Goal: Information Seeking & Learning: Find specific page/section

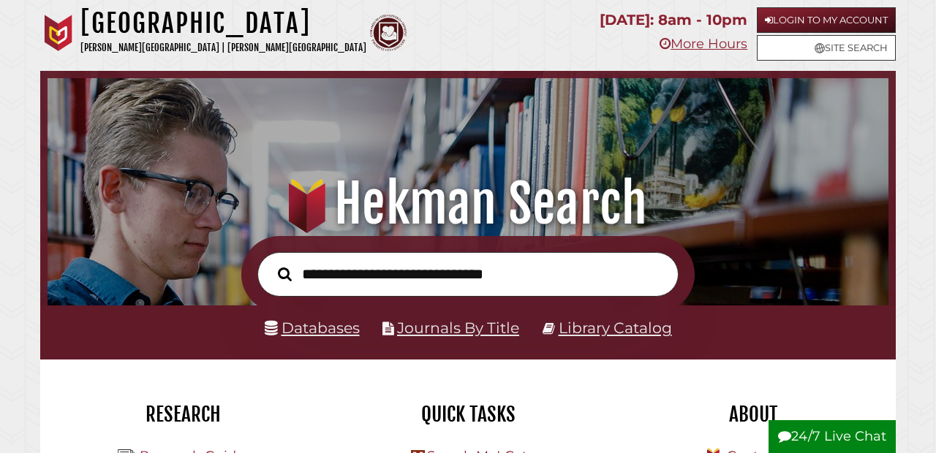
scroll to position [278, 834]
click at [339, 325] on link "Databases" at bounding box center [312, 328] width 95 height 18
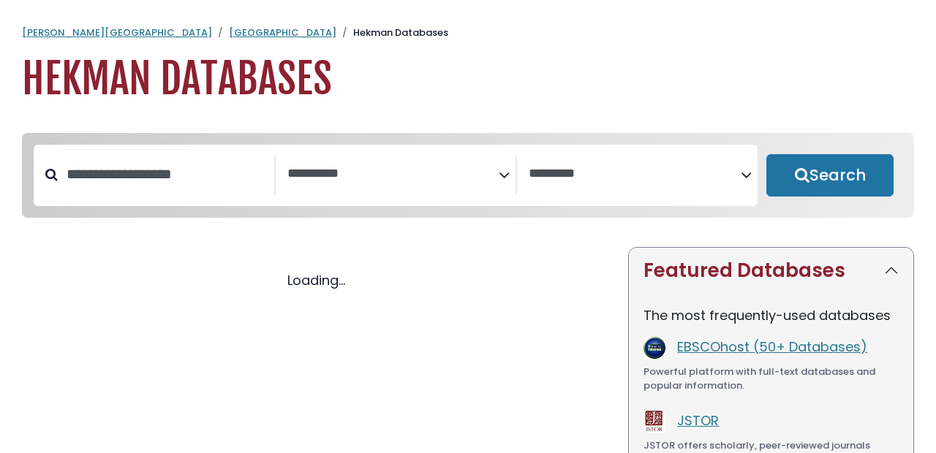
select select "Database Subject Filter"
select select "Database Vendors Filter"
select select "Database Subject Filter"
select select "Database Vendors Filter"
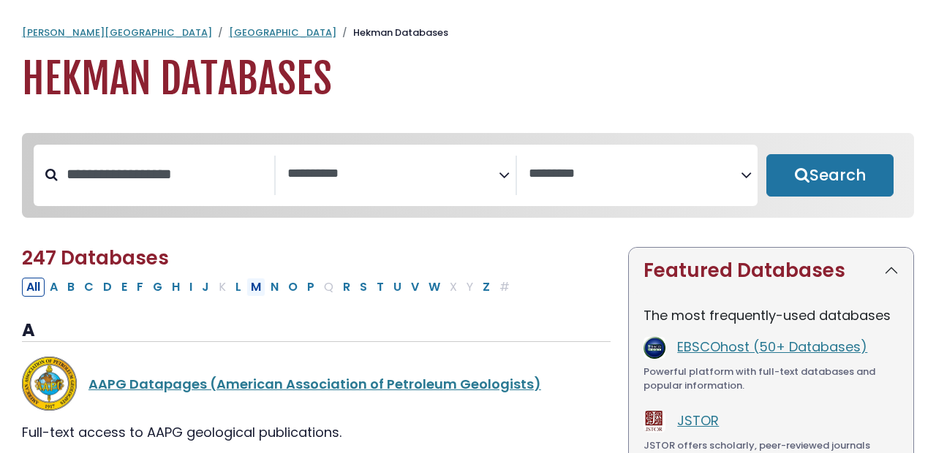
click at [257, 291] on button "M" at bounding box center [255, 287] width 19 height 19
select select "Database Subject Filter"
select select "Database Vendors Filter"
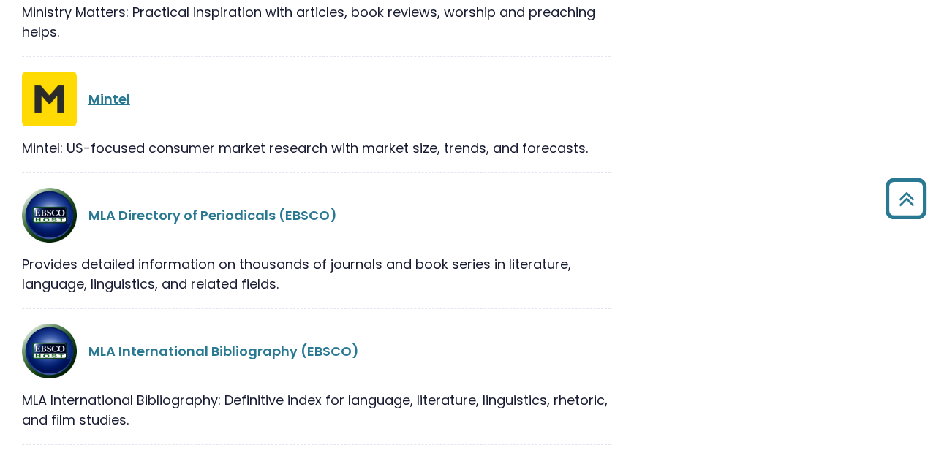
scroll to position [1375, 0]
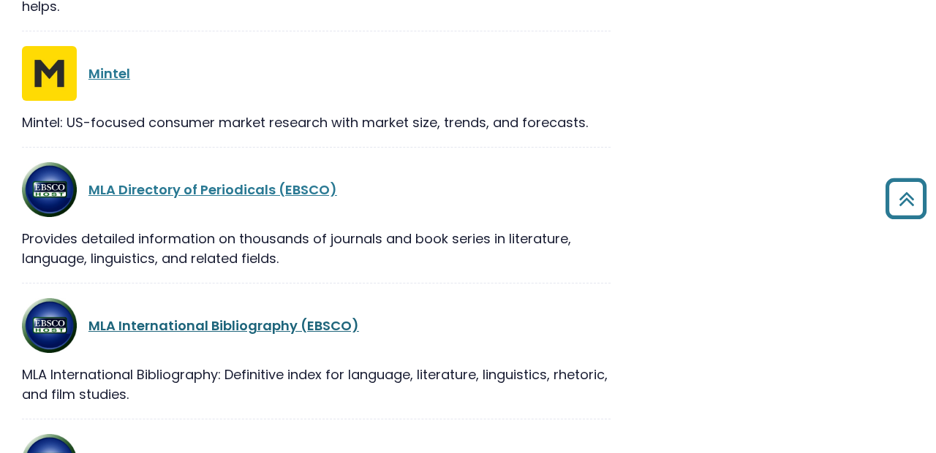
click at [246, 327] on link "MLA International Bibliography (EBSCO)" at bounding box center [223, 326] width 271 height 18
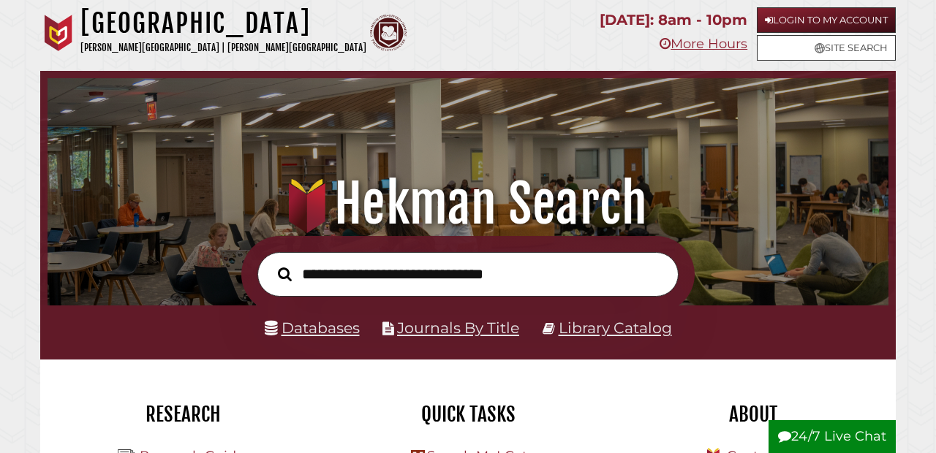
scroll to position [278, 834]
click at [299, 330] on link "Databases" at bounding box center [312, 328] width 95 height 18
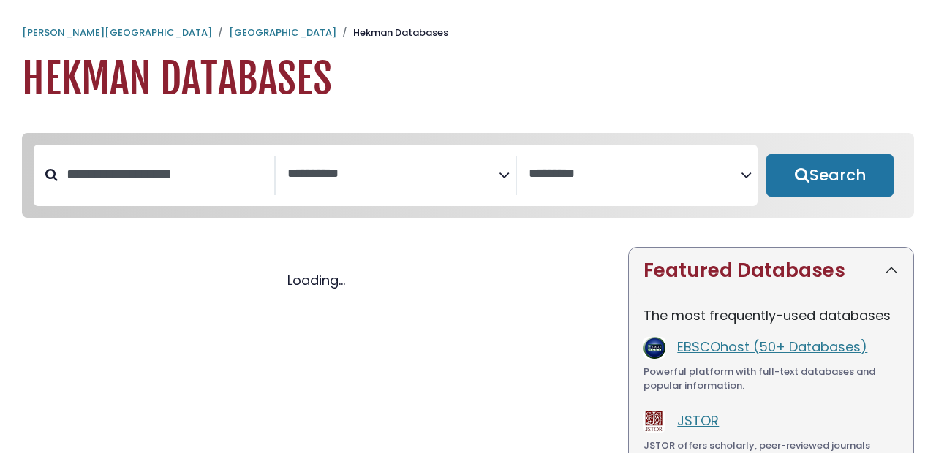
select select "Database Subject Filter"
select select "Database Vendors Filter"
select select "Database Subject Filter"
select select "Database Vendors Filter"
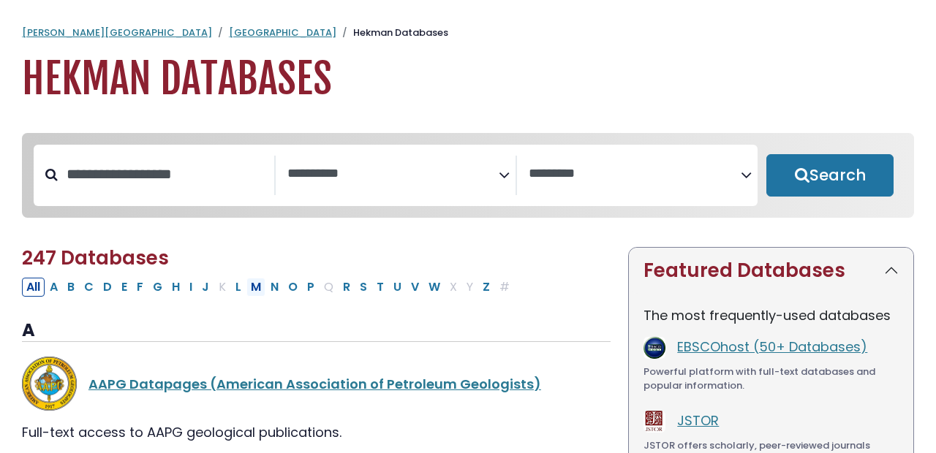
click at [260, 294] on button "M" at bounding box center [255, 287] width 19 height 19
select select "Database Subject Filter"
select select "Database Vendors Filter"
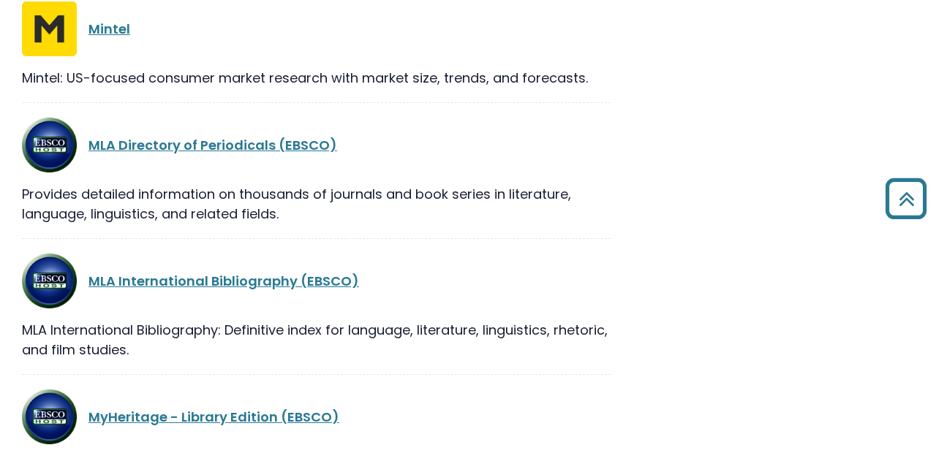
scroll to position [1424, 0]
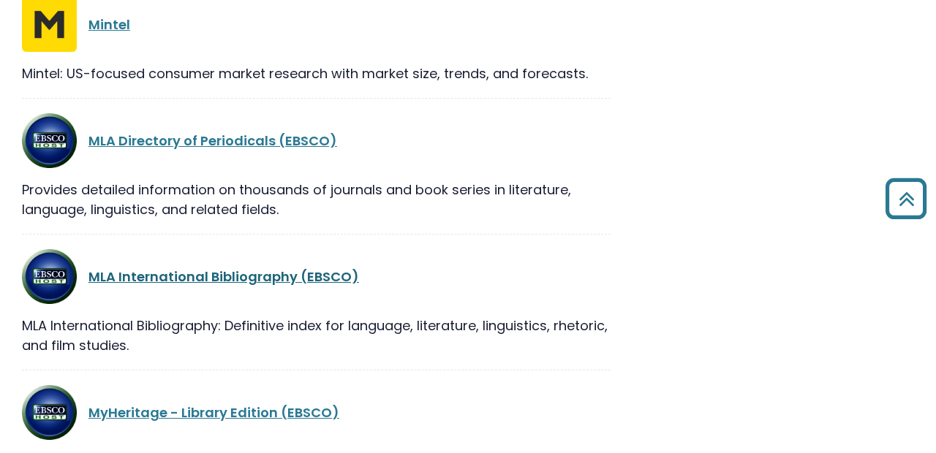
click at [243, 283] on link "MLA International Bibliography (EBSCO)" at bounding box center [223, 277] width 271 height 18
